Goal: Information Seeking & Learning: Learn about a topic

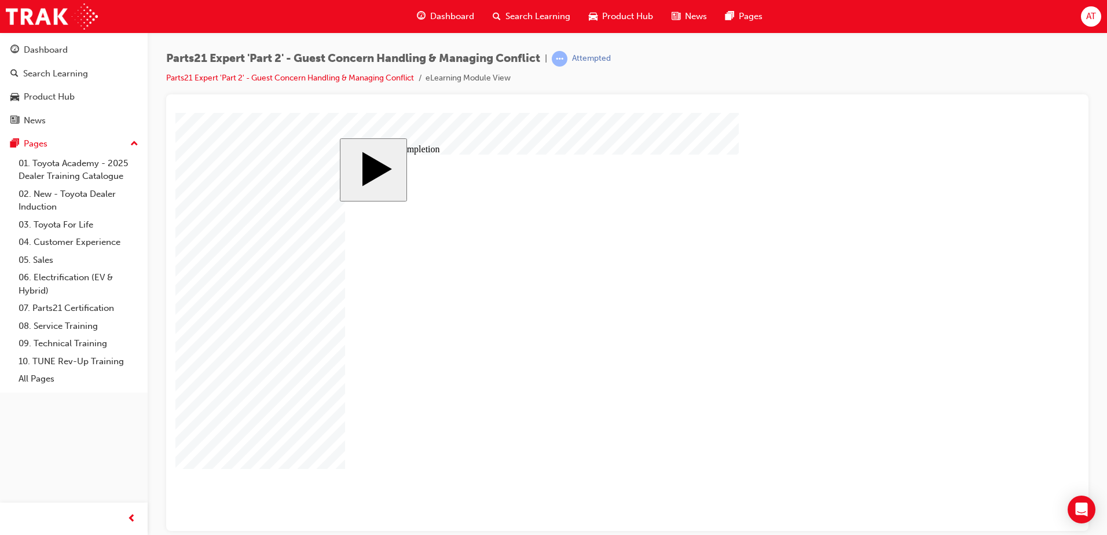
type input "16"
type input "4"
type input "12"
type input "4"
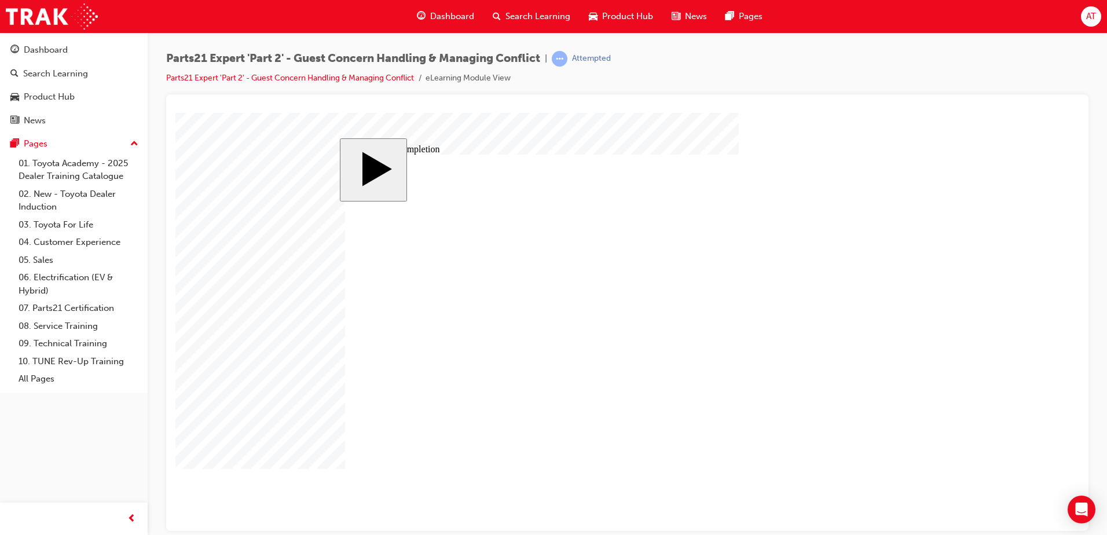
type input "80"
type input "4"
type input "12"
type input "33"
type input "4"
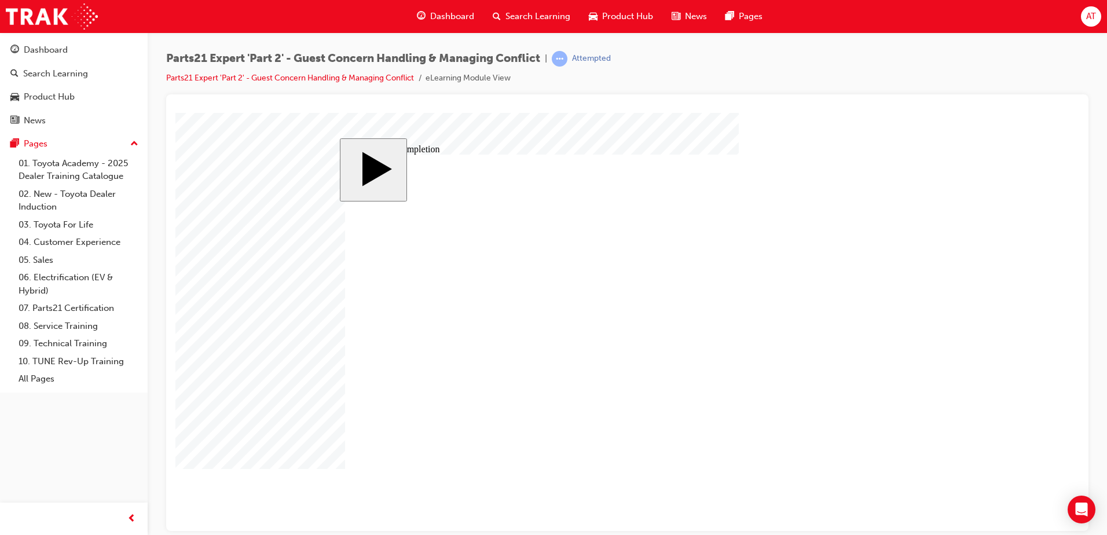
type input "16"
type input "25"
